Goal: Navigation & Orientation: Find specific page/section

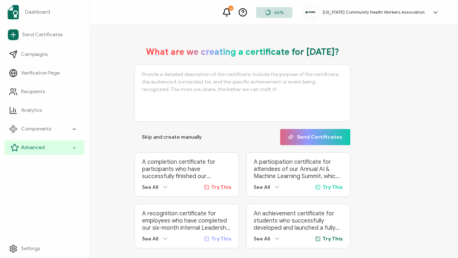
click at [75, 146] on icon at bounding box center [74, 148] width 5 height 8
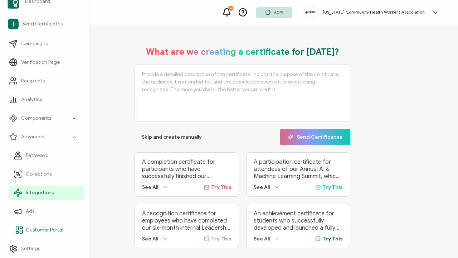
scroll to position [11, 0]
click at [60, 231] on span "Customer Portal" at bounding box center [45, 229] width 38 height 7
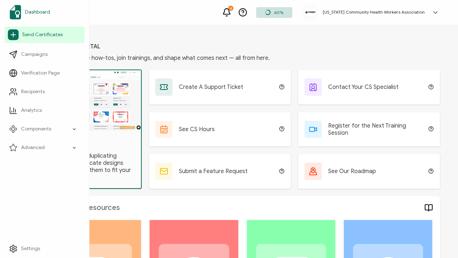
click at [48, 11] on span "Dashboard" at bounding box center [37, 12] width 25 height 7
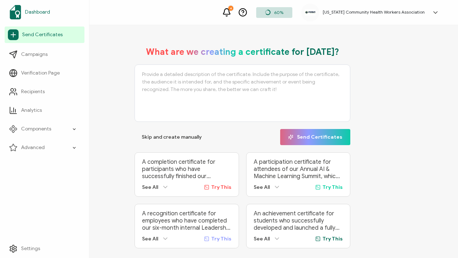
click at [39, 12] on span "Dashboard" at bounding box center [37, 12] width 25 height 7
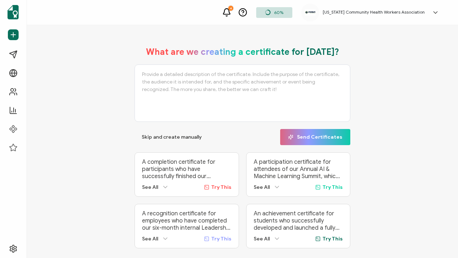
click at [231, 12] on icon at bounding box center [226, 12] width 9 height 9
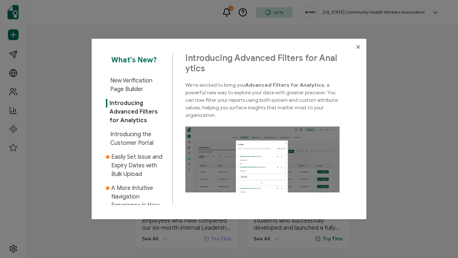
click at [358, 47] on icon "Close" at bounding box center [359, 47] width 6 height 6
